Goal: Transaction & Acquisition: Purchase product/service

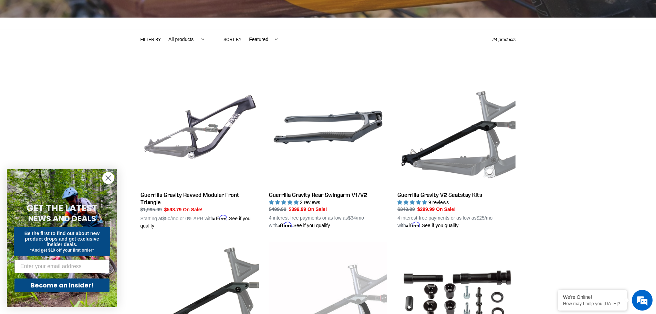
scroll to position [103, 0]
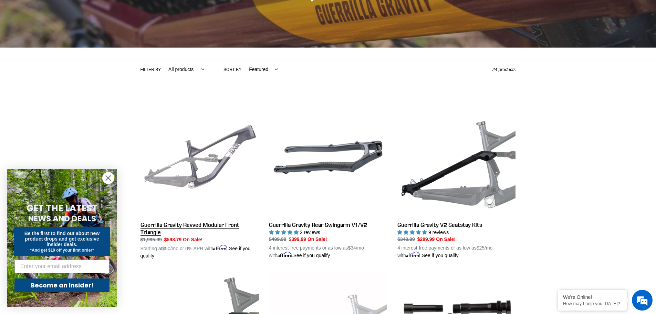
click at [217, 147] on link "Guerrilla Gravity Revved Modular Front Triangle" at bounding box center [199, 178] width 118 height 161
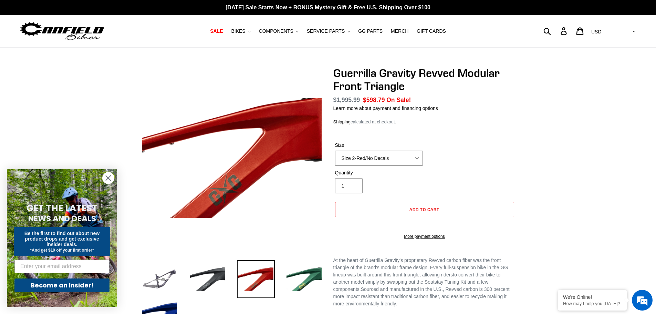
click at [361, 162] on select "Size 2-Gloss Black/No Decals Size 2-Black/Red Decals Size 2-Black/Silver Decals…" at bounding box center [379, 157] width 88 height 15
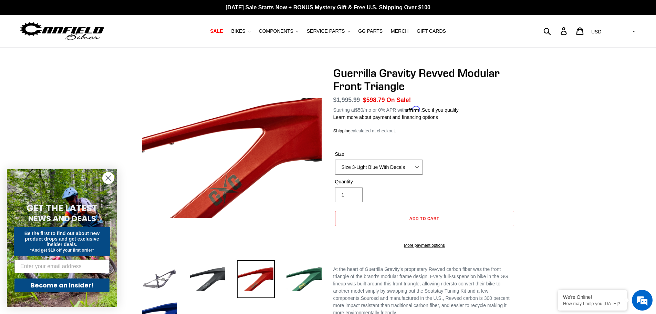
click at [335, 159] on select "Size 2-Gloss Black/No Decals Size 2-Black/Red Decals Size 2-Black/Silver Decals…" at bounding box center [379, 166] width 88 height 15
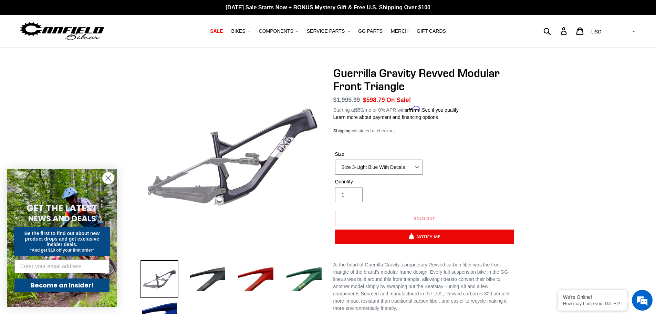
click at [392, 166] on select "Size 2-Gloss Black/No Decals Size 2-Black/Red Decals Size 2-Black/Silver Decals…" at bounding box center [379, 166] width 88 height 15
click at [335, 159] on select "Size 2-Gloss Black/No Decals Size 2-Black/Red Decals Size 2-Black/Silver Decals…" at bounding box center [379, 166] width 88 height 15
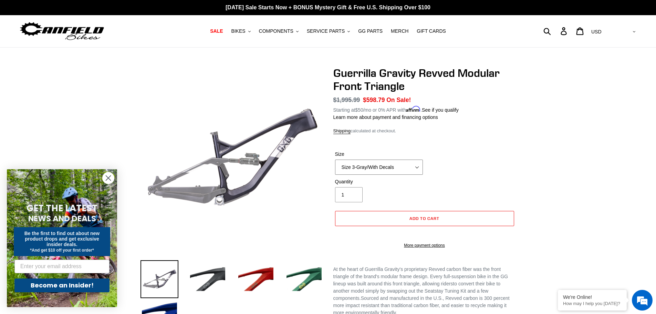
click at [396, 165] on select "Size 2-Gloss Black/No Decals Size 2-Black/Red Decals Size 2-Black/Silver Decals…" at bounding box center [379, 166] width 88 height 15
select select "Size 3-Light Blue No Decals"
click at [335, 159] on select "Size 2-Gloss Black/No Decals Size 2-Black/Red Decals Size 2-Black/Silver Decals…" at bounding box center [379, 166] width 88 height 15
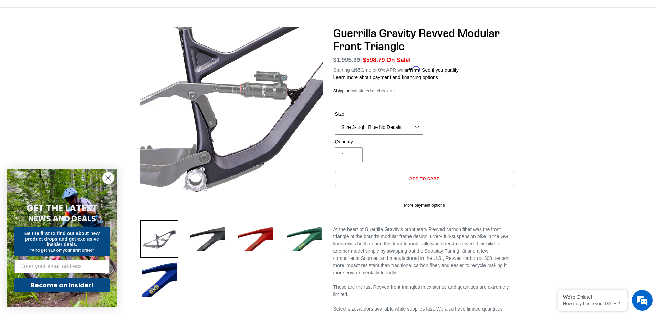
scroll to position [103, 0]
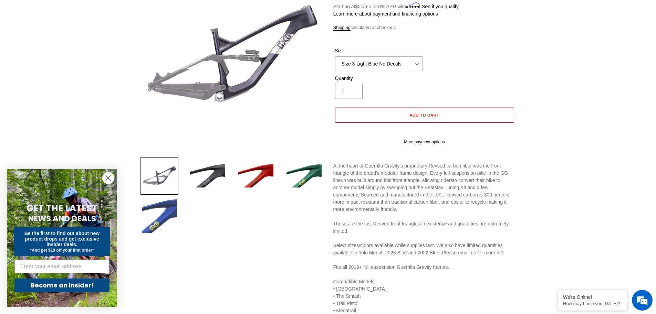
click at [154, 215] on img at bounding box center [159, 216] width 38 height 38
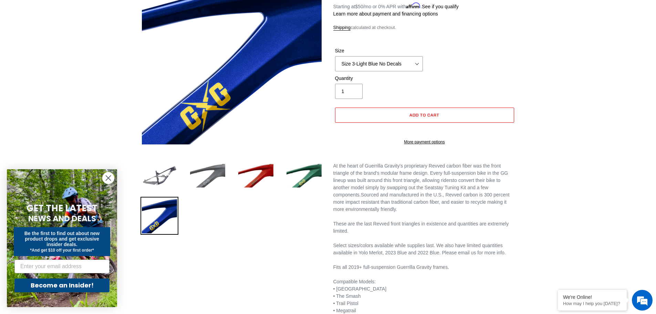
scroll to position [0, 0]
click at [211, 175] on img at bounding box center [208, 176] width 38 height 38
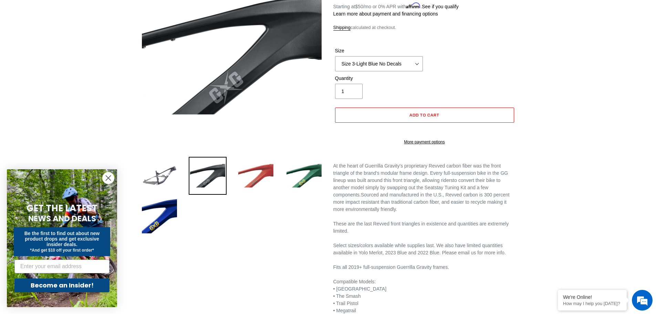
click at [246, 166] on img at bounding box center [256, 176] width 38 height 38
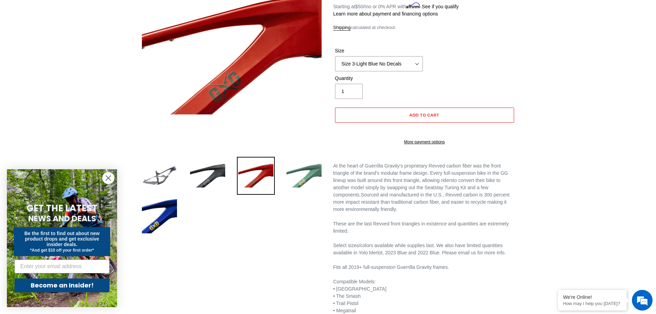
click at [310, 166] on img at bounding box center [304, 176] width 38 height 38
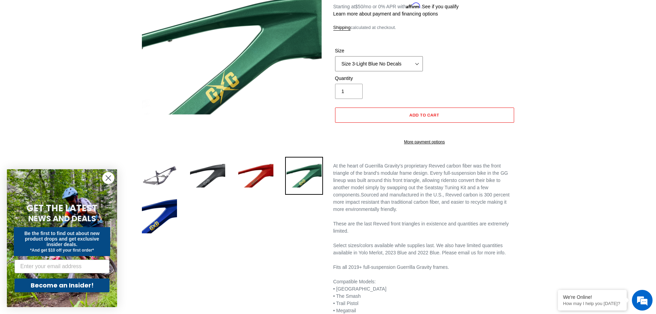
click at [373, 67] on select "Size 2-Gloss Black/No Decals Size 2-Black/Red Decals Size 2-Black/Silver Decals…" at bounding box center [379, 63] width 88 height 15
click at [590, 189] on div "Previous slide" at bounding box center [328, 164] width 656 height 402
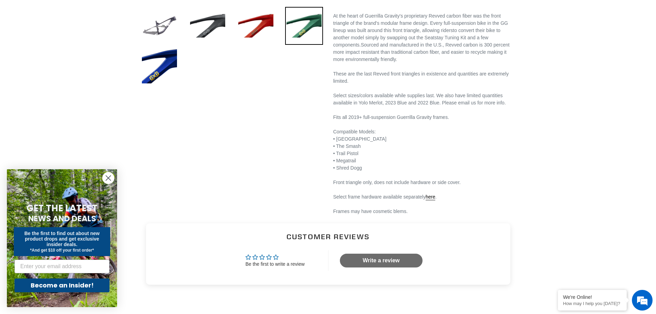
scroll to position [241, 0]
